Goal: Find contact information: Find contact information

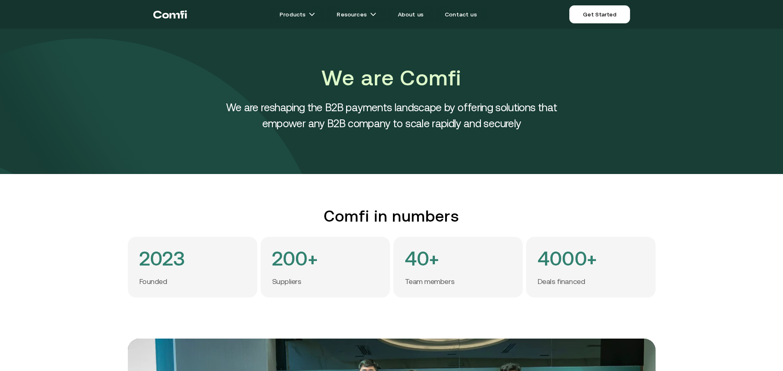
click at [622, 100] on div "We are Comfi We are reshaping the B2B payments landscape by offering solutions …" at bounding box center [391, 101] width 783 height 145
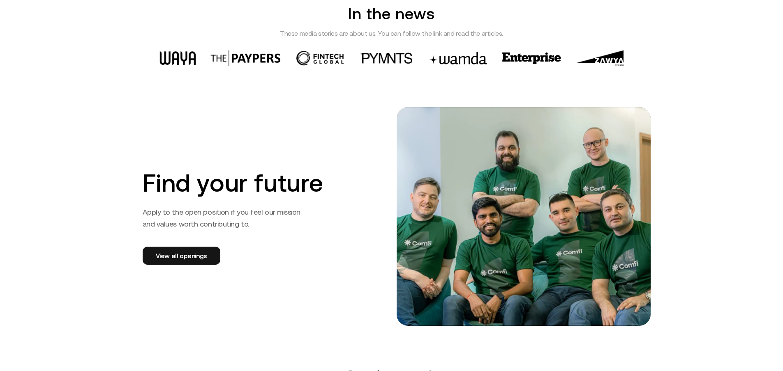
scroll to position [1191, 0]
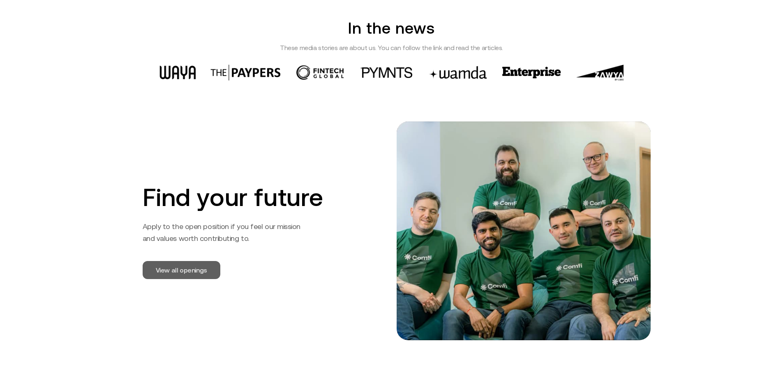
click at [176, 273] on link "View all openings" at bounding box center [182, 270] width 78 height 18
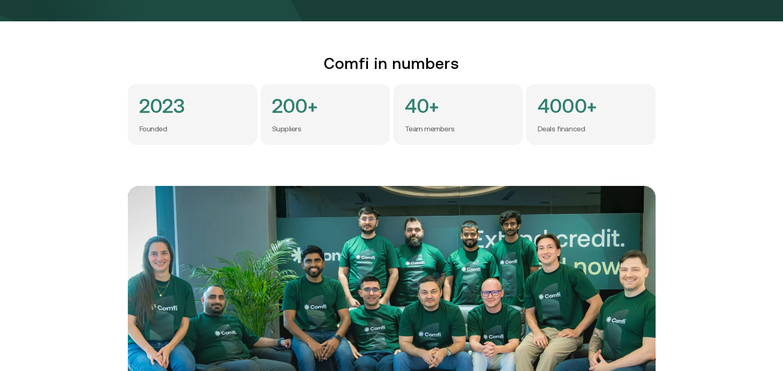
scroll to position [0, 0]
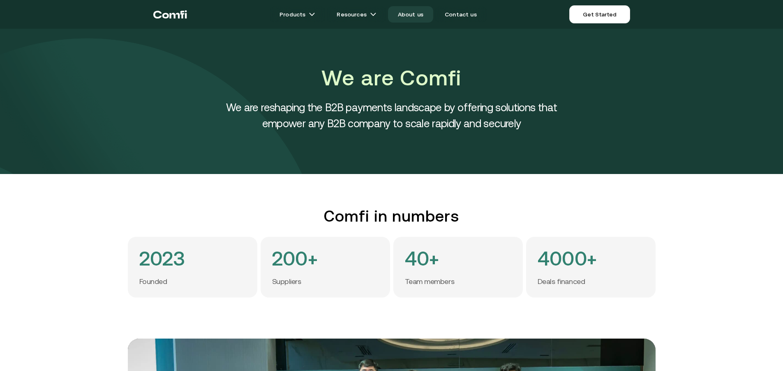
click at [407, 17] on link "About us" at bounding box center [410, 14] width 45 height 16
click at [415, 14] on link "About us" at bounding box center [410, 14] width 45 height 16
click at [405, 12] on link "About us" at bounding box center [410, 14] width 45 height 16
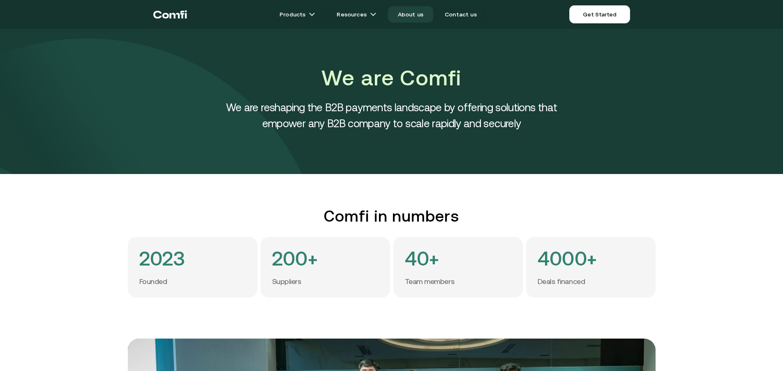
click at [405, 12] on link "About us" at bounding box center [410, 14] width 45 height 16
click at [467, 18] on link "Contact us" at bounding box center [461, 14] width 52 height 16
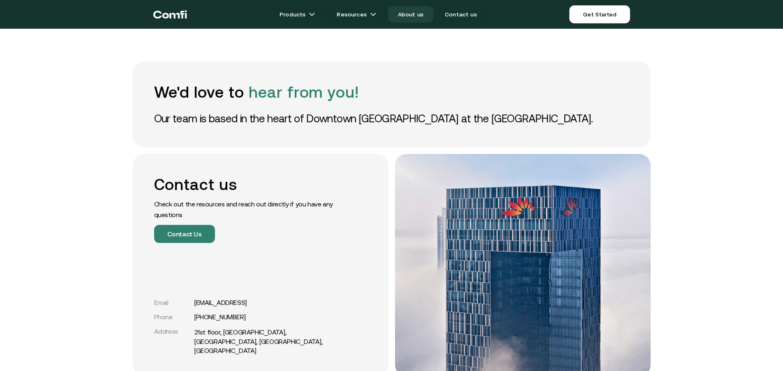
click at [412, 16] on link "About us" at bounding box center [410, 14] width 45 height 16
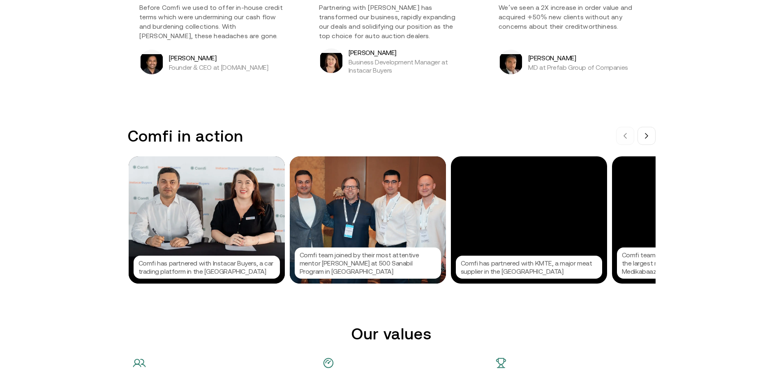
scroll to position [739, 0]
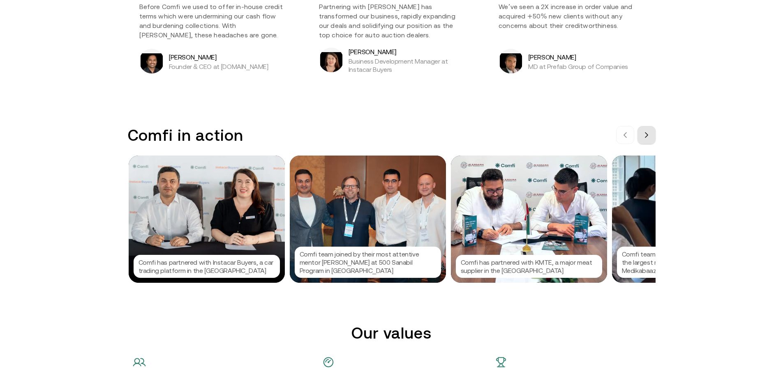
click at [649, 138] on icon at bounding box center [646, 135] width 7 height 7
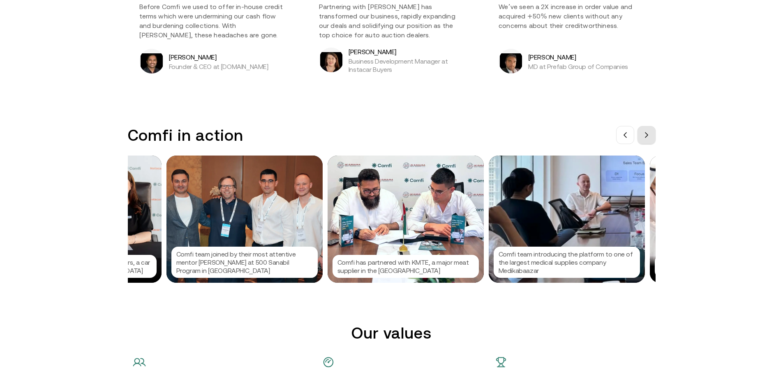
click at [649, 138] on icon at bounding box center [646, 135] width 7 height 7
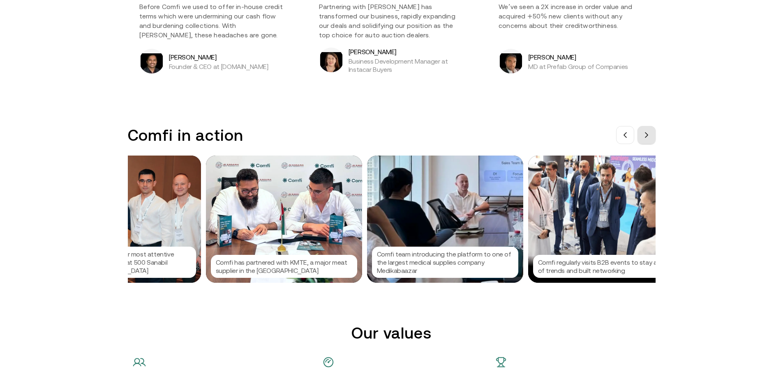
scroll to position [0, 246]
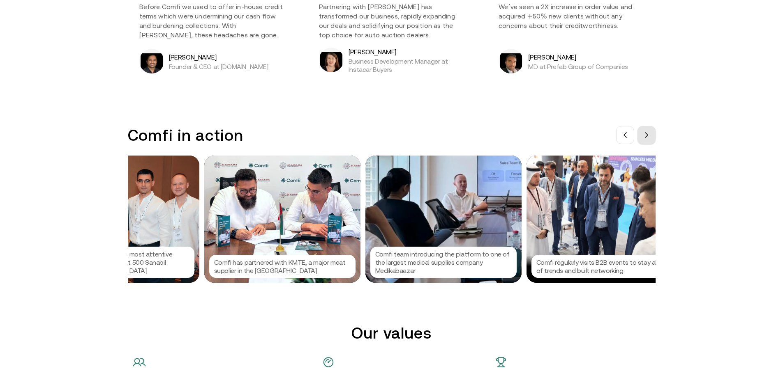
click at [649, 138] on icon at bounding box center [646, 135] width 7 height 7
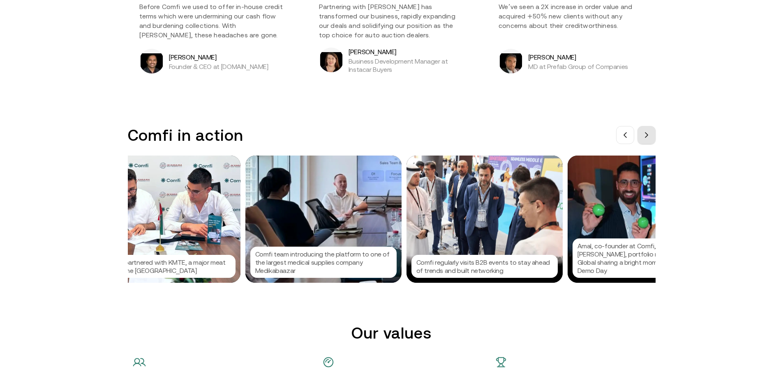
scroll to position [0, 370]
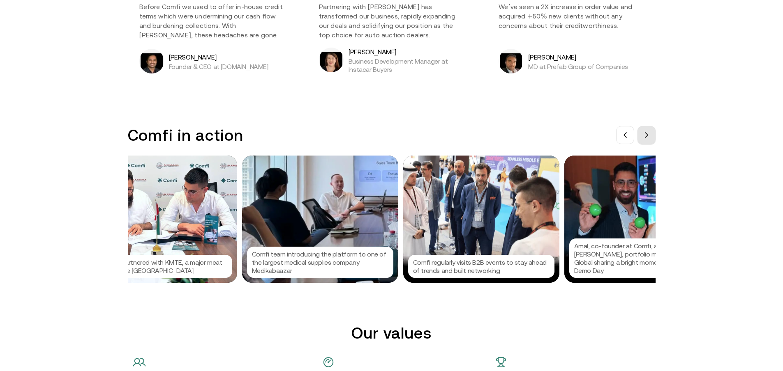
click at [649, 138] on icon at bounding box center [646, 135] width 7 height 7
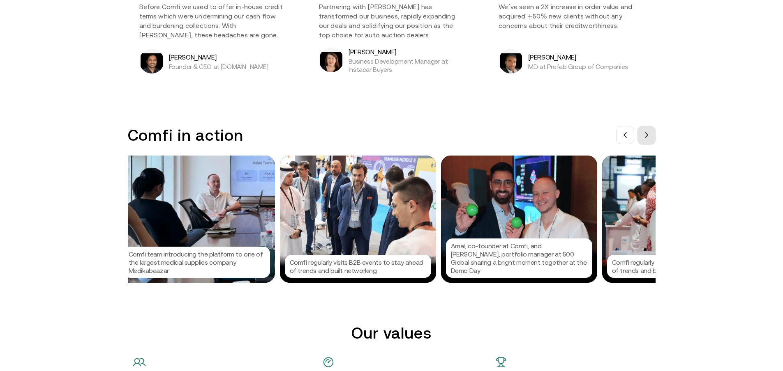
click at [649, 138] on icon at bounding box center [646, 135] width 7 height 7
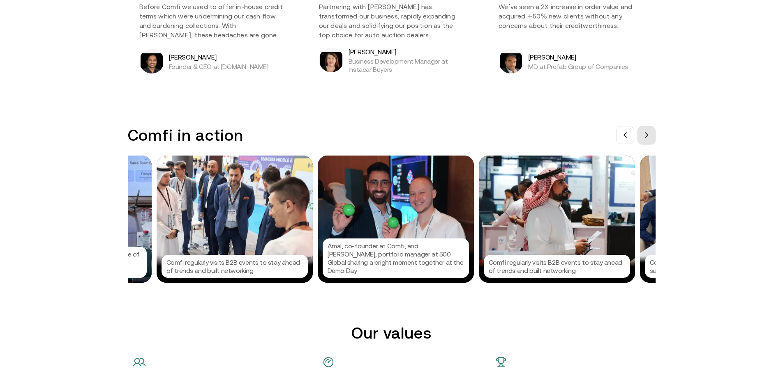
click at [649, 138] on icon at bounding box center [646, 135] width 7 height 7
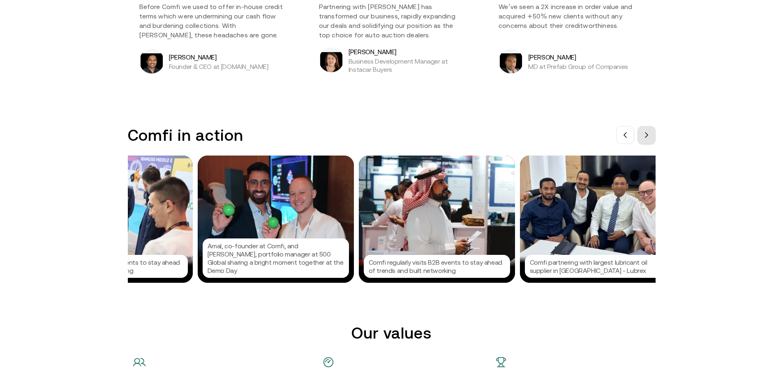
scroll to position [0, 739]
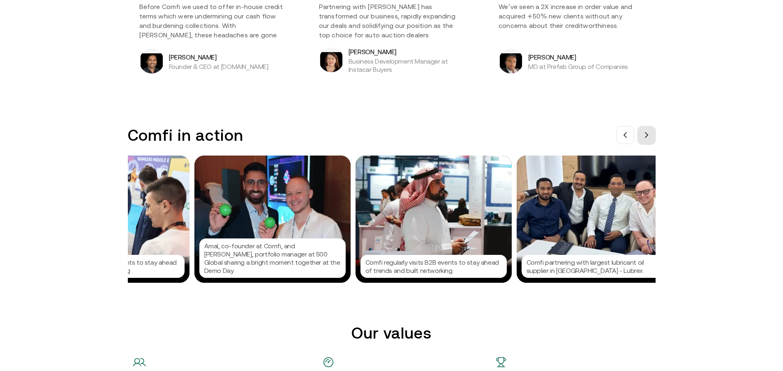
click at [649, 138] on icon at bounding box center [646, 135] width 7 height 7
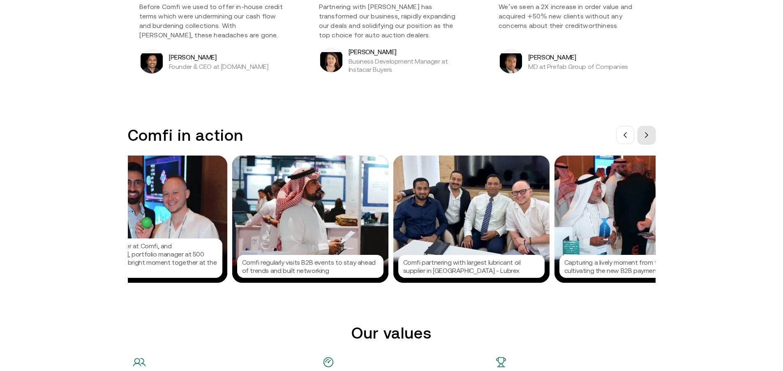
click at [649, 138] on icon at bounding box center [646, 135] width 7 height 7
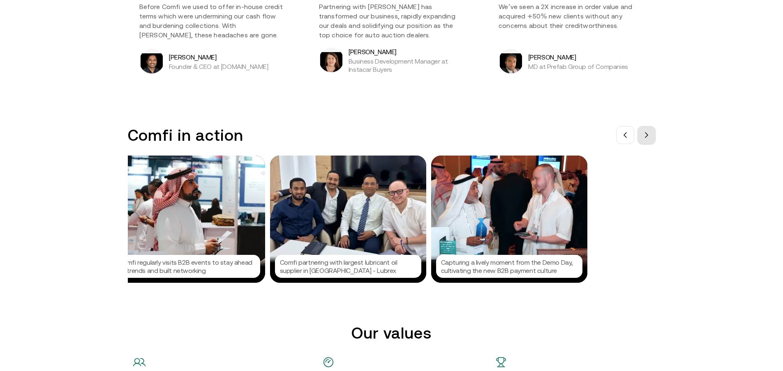
click at [649, 138] on icon at bounding box center [646, 135] width 7 height 7
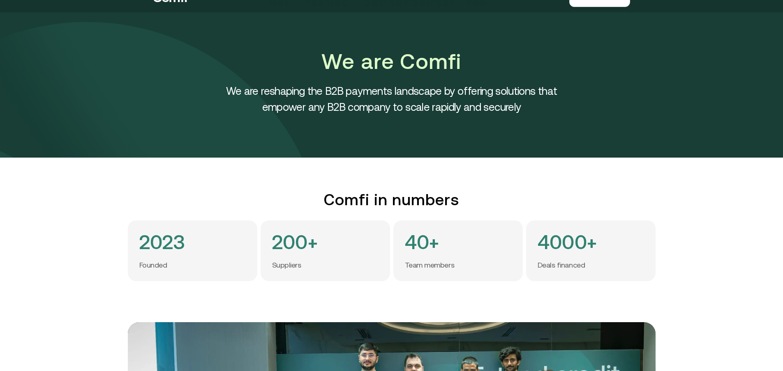
scroll to position [0, 0]
